Goal: Find specific page/section: Find specific page/section

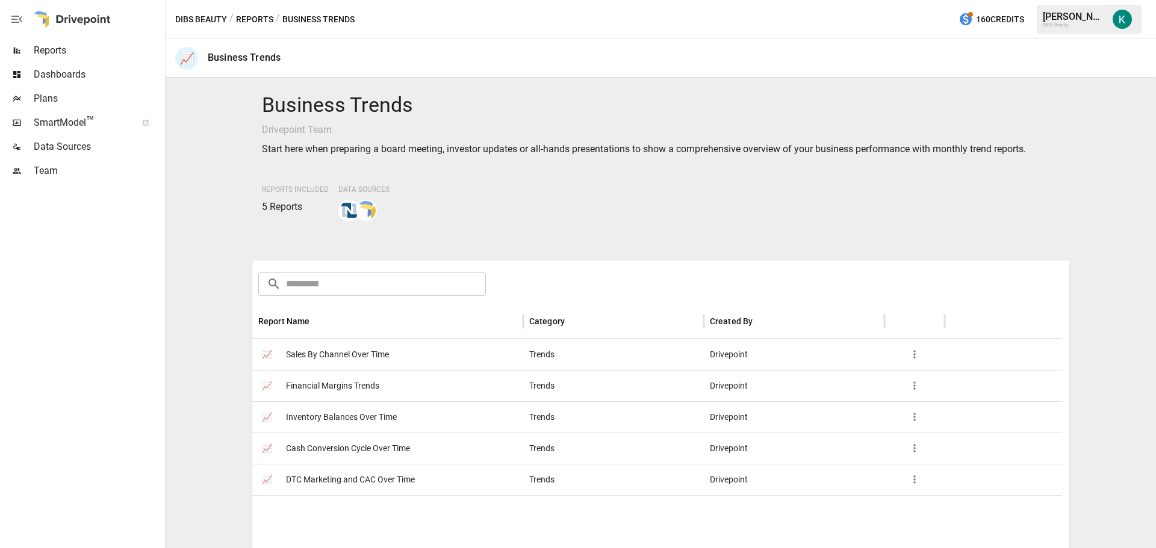
click at [308, 359] on span "Sales By Channel Over Time" at bounding box center [337, 355] width 103 height 31
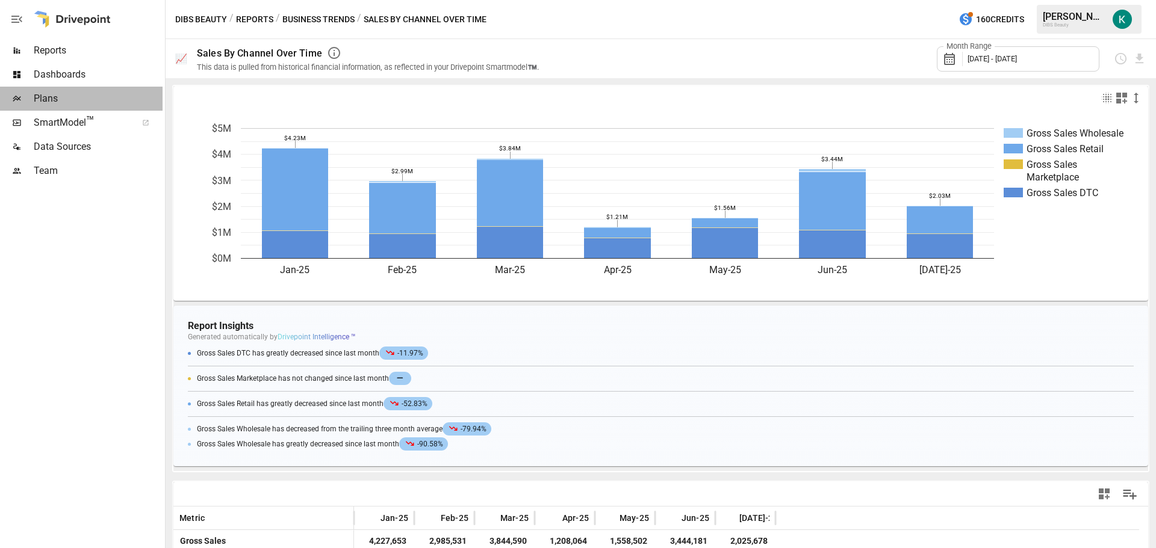
click at [72, 94] on span "Plans" at bounding box center [98, 98] width 129 height 14
